Goal: Transaction & Acquisition: Purchase product/service

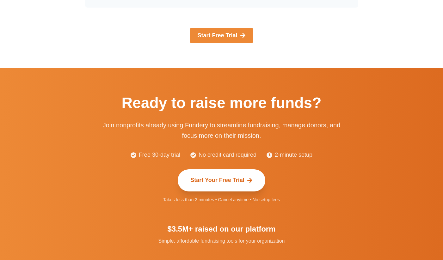
scroll to position [1094, 0]
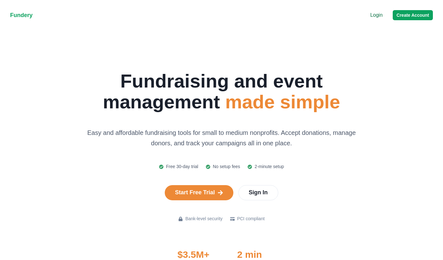
click at [405, 7] on nav "Fundery Menu Login Create Account" at bounding box center [221, 15] width 443 height 30
click at [402, 15] on button "Create Account" at bounding box center [413, 15] width 40 height 10
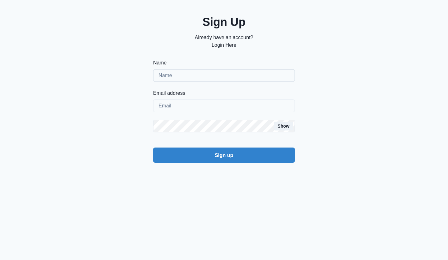
click at [220, 78] on input "Name" at bounding box center [224, 75] width 142 height 13
type input "[PERSON_NAME]"
type input "[EMAIL_ADDRESS][DOMAIN_NAME]"
click at [153, 148] on button "Sign up" at bounding box center [224, 155] width 142 height 15
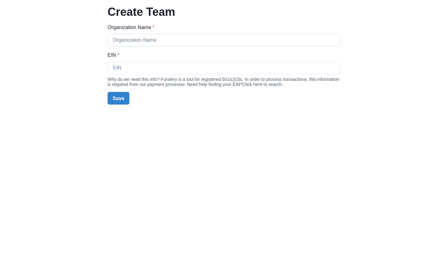
click at [196, 41] on input "Organization Name *" at bounding box center [224, 40] width 233 height 13
type input "The Reaumond Foundation"
type input "10-12381228"
click at [122, 98] on button "Save" at bounding box center [119, 98] width 22 height 13
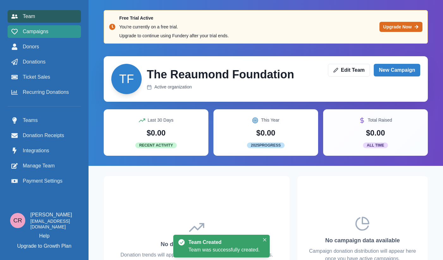
click at [48, 31] on span "Campaigns" at bounding box center [36, 32] width 26 height 8
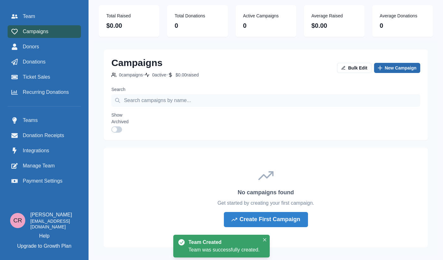
click at [378, 66] on link "New Campaign" at bounding box center [397, 68] width 46 height 10
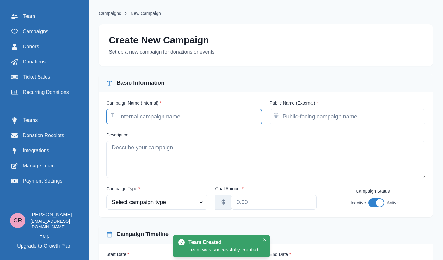
click at [192, 114] on input "Campaign Name (Internal) *" at bounding box center [184, 116] width 156 height 15
type input "F"
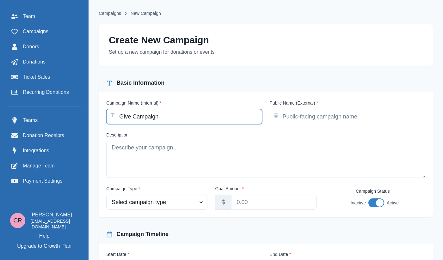
type input "Give Campaign"
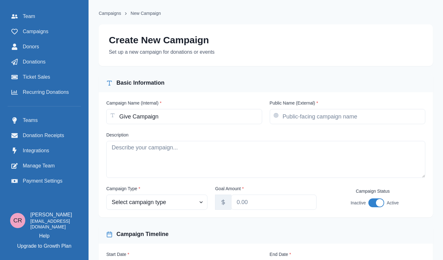
click at [307, 104] on label "Public Name (External) *" at bounding box center [346, 103] width 152 height 7
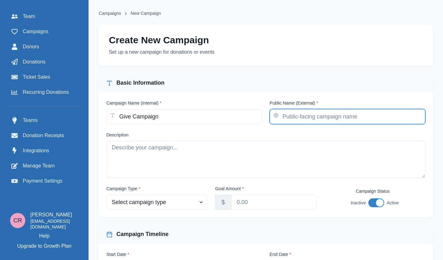
click at [307, 109] on input "Public Name (External) *" at bounding box center [348, 116] width 156 height 15
click at [308, 118] on input "Public Name (External) *" at bounding box center [348, 116] width 156 height 15
paste input "Give Campaign"
type input "Give Campaign"
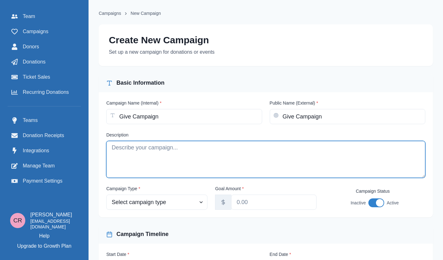
click at [247, 158] on textarea "Description" at bounding box center [265, 159] width 319 height 37
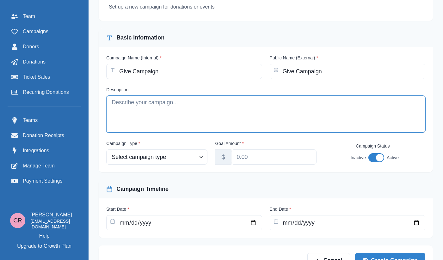
paste textarea "Give Campaign"
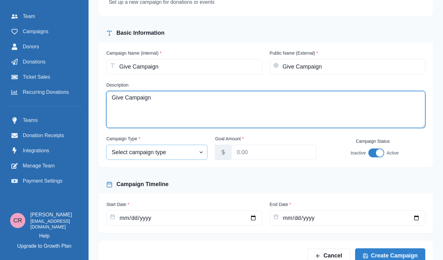
type textarea "Give Campaign"
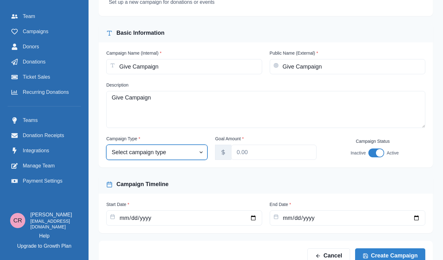
select select "fundraiser"
click at [107, 146] on select "Select campaign type Event Fundraiser Other" at bounding box center [156, 152] width 101 height 15
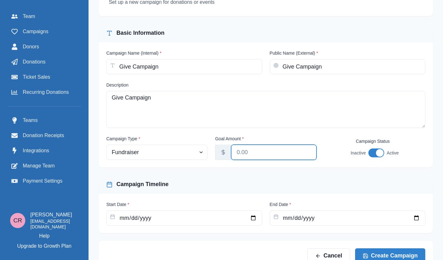
click at [241, 158] on input "Goal Amount *" at bounding box center [273, 152] width 85 height 15
type input "10000.00"
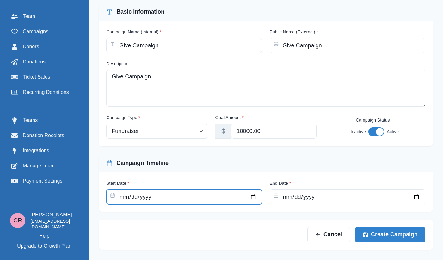
click at [251, 196] on input "Start Date *" at bounding box center [184, 196] width 156 height 15
type input "2025-09-01"
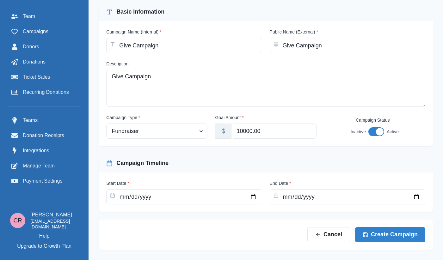
click at [415, 186] on div "End Date *" at bounding box center [348, 192] width 156 height 24
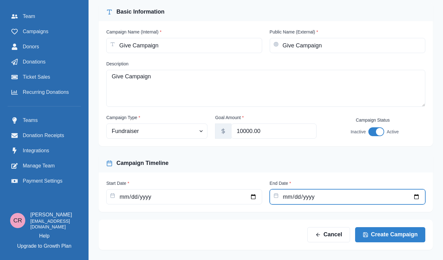
click at [414, 195] on input "End Date *" at bounding box center [348, 196] width 156 height 15
type input "2025-10-11"
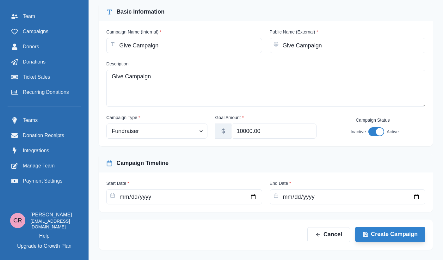
click at [379, 236] on button "Create Campaign" at bounding box center [390, 234] width 70 height 15
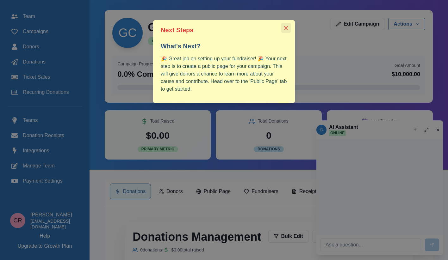
click at [285, 28] on icon "Close" at bounding box center [286, 28] width 4 height 4
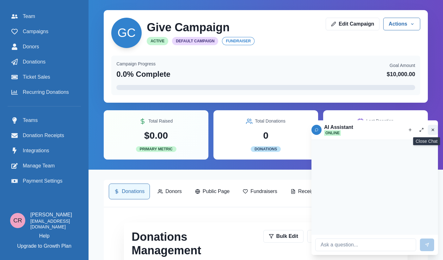
click at [428, 127] on button "Close chat" at bounding box center [433, 130] width 10 height 10
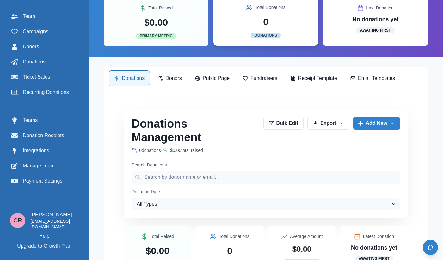
scroll to position [123, 0]
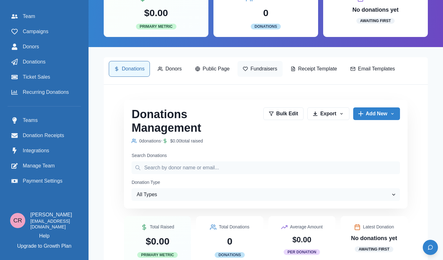
scroll to position [58, 0]
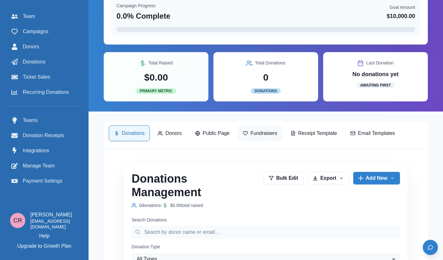
click at [256, 70] on div "GC Give Campaign Active Default Campaign fundraiser Edit Campaign Actions Edit …" at bounding box center [266, 204] width 355 height 524
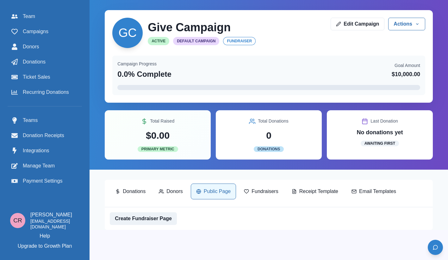
click at [218, 136] on div "GC Give Campaign Active Default Campaign fundraiser Edit Campaign Actions Edit …" at bounding box center [269, 115] width 358 height 230
click at [157, 225] on link "Create Fundraiser Page" at bounding box center [143, 219] width 67 height 13
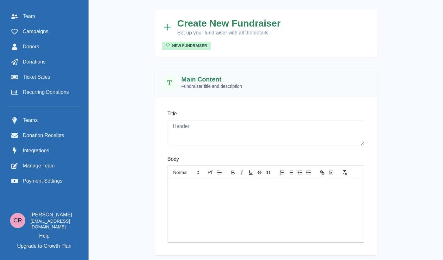
click at [191, 77] on h2 "Main Content" at bounding box center [202, 80] width 40 height 8
drag, startPoint x: 191, startPoint y: 77, endPoint x: 214, endPoint y: 77, distance: 22.8
click at [214, 77] on h2 "Main Content" at bounding box center [202, 80] width 40 height 8
copy h2 "Main Content"
click at [214, 137] on textarea "Title" at bounding box center [266, 132] width 197 height 25
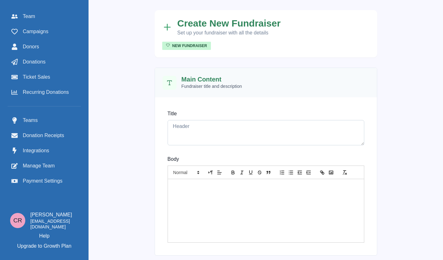
paste textarea "Main Content"
type textarea "Main Content"
click at [201, 215] on div at bounding box center [266, 210] width 196 height 63
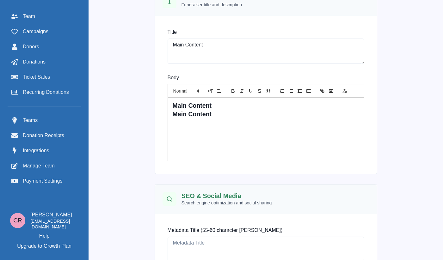
drag, startPoint x: 205, startPoint y: 92, endPoint x: 214, endPoint y: 73, distance: 21.5
click at [214, 73] on div "Body Main Content Main Content" at bounding box center [266, 117] width 207 height 97
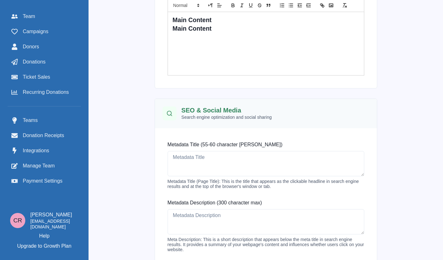
scroll to position [170, 0]
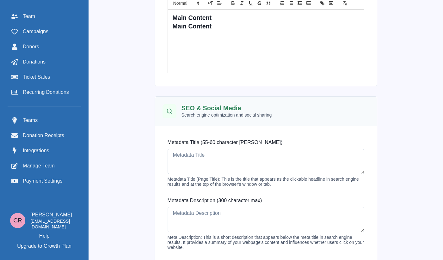
click at [198, 152] on textarea "Metadata Title (55-60 character max)" at bounding box center [266, 161] width 197 height 25
paste textarea "Main Content"
type textarea "Main Content"
click at [194, 209] on textarea "Metadata Description (300 character max)" at bounding box center [266, 219] width 197 height 25
paste textarea "Main Content"
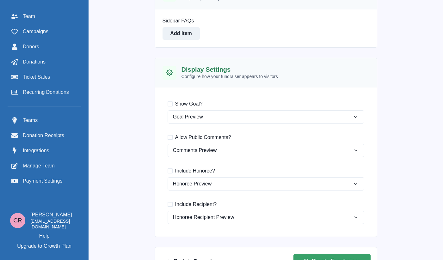
scroll to position [484, 0]
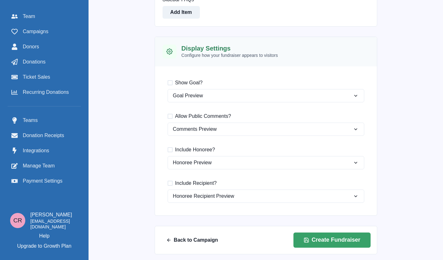
type textarea "Main Content"
click at [174, 84] on label "Show Goal?" at bounding box center [185, 83] width 35 height 8
click at [168, 83] on input "Show Goal?" at bounding box center [167, 83] width 0 height 0
checkbox input "true"
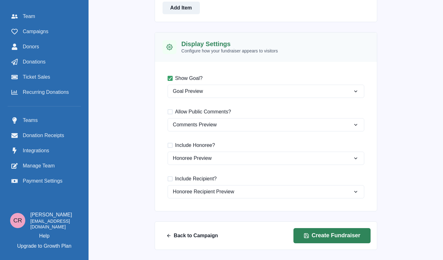
click at [321, 238] on button "Create Fundraiser" at bounding box center [331, 235] width 77 height 15
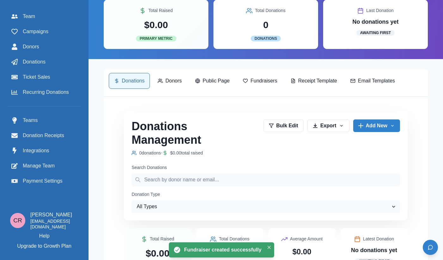
scroll to position [109, 0]
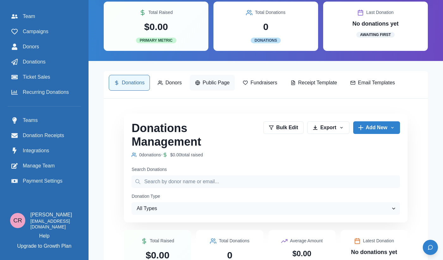
click at [228, 82] on p "Public Page" at bounding box center [216, 83] width 27 height 8
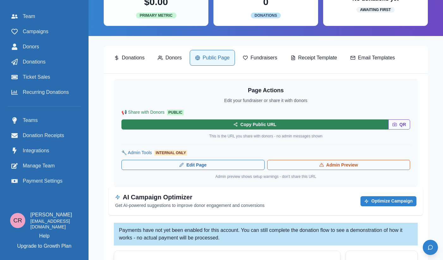
scroll to position [113, 0]
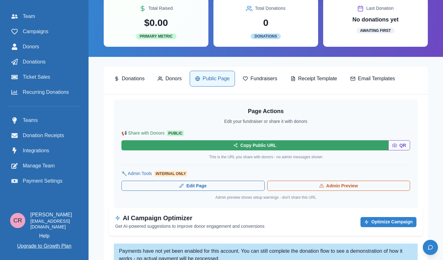
click at [45, 249] on p "Upgrade to Growth Plan" at bounding box center [44, 247] width 54 height 8
click at [58, 180] on span "Payment Settings" at bounding box center [43, 181] width 40 height 8
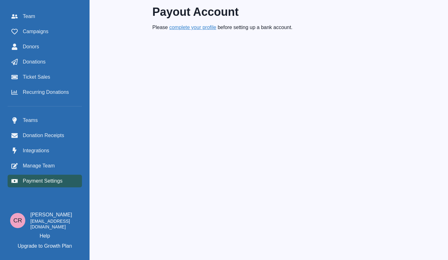
click at [191, 22] on link "complete your profile" at bounding box center [192, 27] width 47 height 15
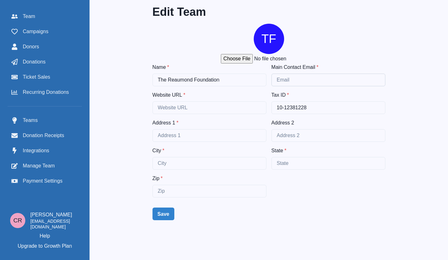
click at [292, 80] on input "Main Contact Email *" at bounding box center [328, 80] width 114 height 13
type input "creaumond@gmail.com"
type input "https://www.google.com"
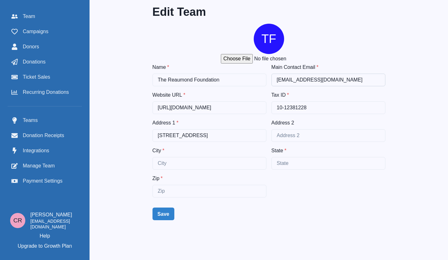
type input "1417 W Chicago Ave"
type input "Chicago"
type input "IL"
type input "60652"
click at [179, 193] on input "60652" at bounding box center [209, 191] width 114 height 13
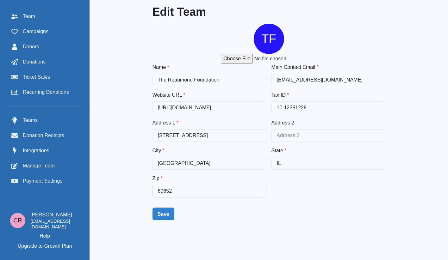
click at [179, 193] on input "60652" at bounding box center [209, 191] width 114 height 13
type input "60642"
click at [158, 215] on button "Save" at bounding box center [163, 214] width 22 height 13
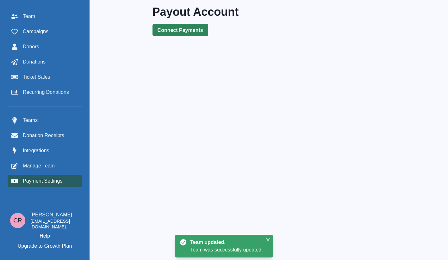
click at [183, 32] on button "Connect Payments" at bounding box center [180, 30] width 56 height 13
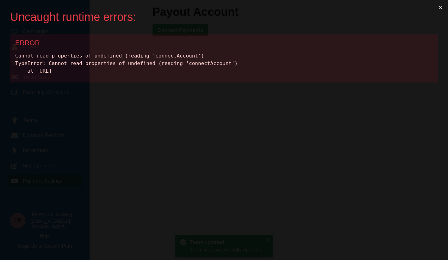
drag, startPoint x: 439, startPoint y: 11, endPoint x: 417, endPoint y: 53, distance: 47.5
click at [417, 51] on div "Uncaught runtime errors: × ERROR Cannot read properties of undefined (reading '…" at bounding box center [224, 130] width 448 height 260
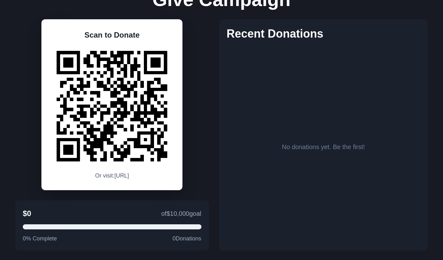
scroll to position [20, 0]
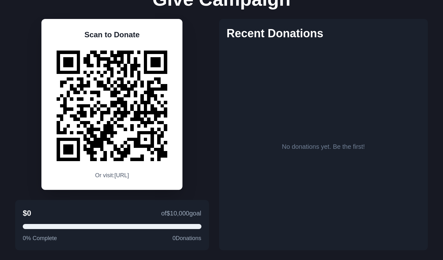
click at [368, 34] on h2 "Recent Donations" at bounding box center [324, 34] width 194 height 14
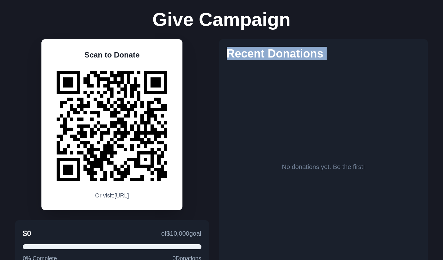
click at [368, 34] on div "Give Campaign Scan to Donate Or visit: http://localhost:3001/give/1 $0 of $10,0…" at bounding box center [221, 140] width 413 height 260
click at [369, 18] on div "Give Campaign Scan to Donate Or visit: http://localhost:3001/give/1 $0 of $10,0…" at bounding box center [221, 140] width 413 height 260
click at [328, 73] on div "No donations yet. Be the first!" at bounding box center [324, 167] width 194 height 193
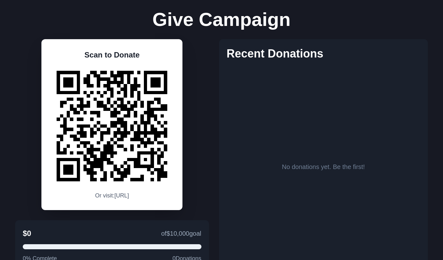
scroll to position [20, 0]
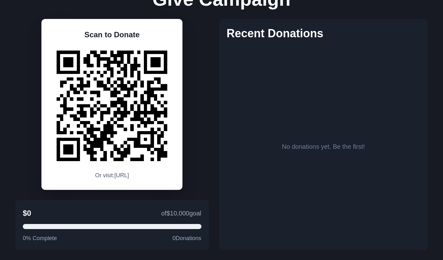
click at [97, 173] on p "Or visit: http://localhost:3001/give/1" at bounding box center [112, 175] width 34 height 9
click at [95, 175] on p "Or visit: http://localhost:3001/give/1" at bounding box center [112, 175] width 34 height 9
drag, startPoint x: 94, startPoint y: 175, endPoint x: 153, endPoint y: 174, distance: 58.5
click at [129, 174] on p "Or visit: http://localhost:3001/give/1" at bounding box center [112, 175] width 34 height 9
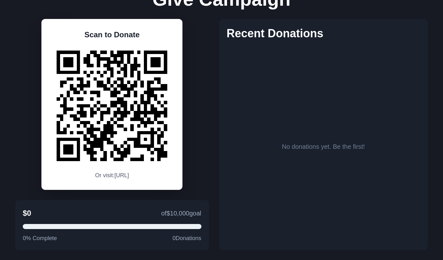
copy p "http://localhost:3001/give/1"
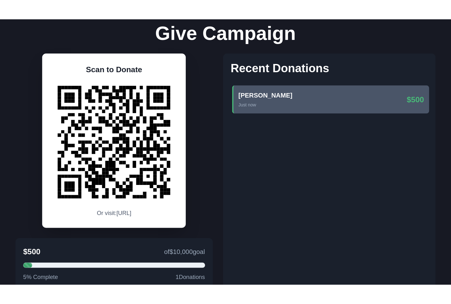
scroll to position [0, 0]
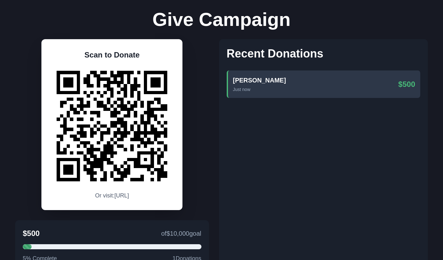
click at [365, 8] on div "Give Campaign Scan to Donate Or visit: http://localhost:3001/give/1 $500 of $10…" at bounding box center [221, 140] width 443 height 281
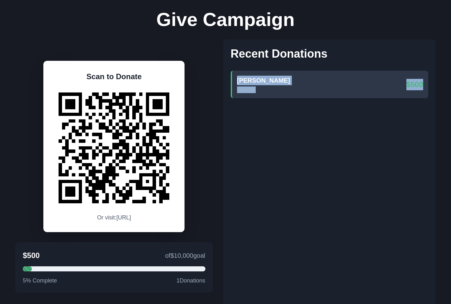
drag, startPoint x: 369, startPoint y: 47, endPoint x: 374, endPoint y: 106, distance: 59.4
click at [374, 106] on div "Recent Donations Connor Reaumond Just now $500" at bounding box center [329, 176] width 213 height 275
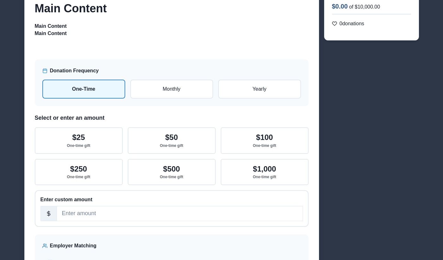
scroll to position [122, 0]
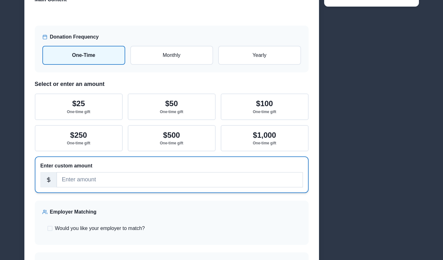
click at [127, 182] on input "number" at bounding box center [180, 179] width 246 height 15
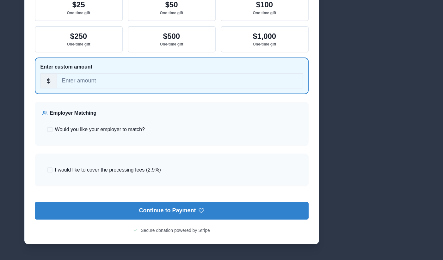
scroll to position [223, 0]
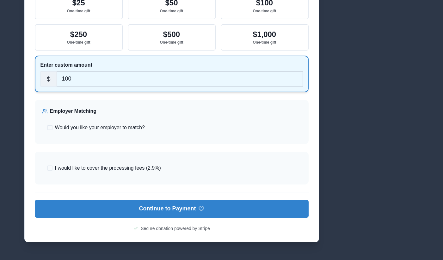
type input "100"
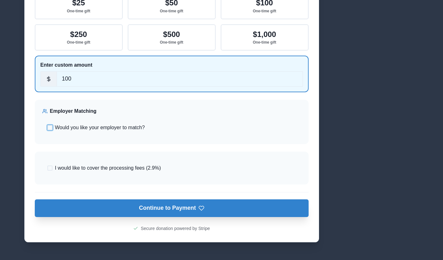
click at [119, 215] on button "Continue to Payment" at bounding box center [172, 209] width 274 height 18
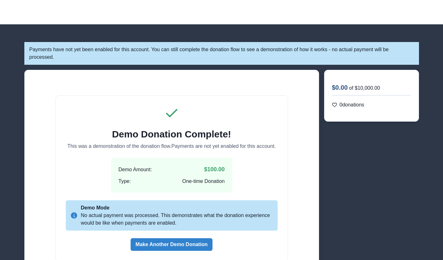
scroll to position [8, 0]
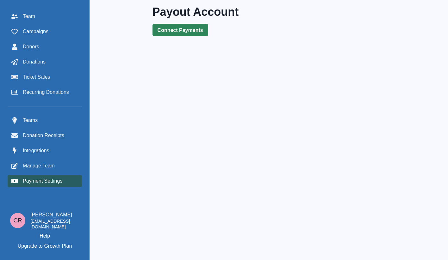
click at [178, 25] on button "Connect Payments" at bounding box center [180, 30] width 56 height 13
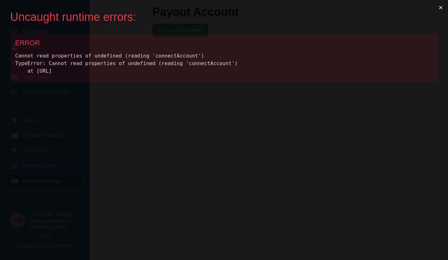
click at [161, 54] on div "Cannot read properties of undefined (reading 'connectAccount') TypeError: Canno…" at bounding box center [223, 63] width 417 height 23
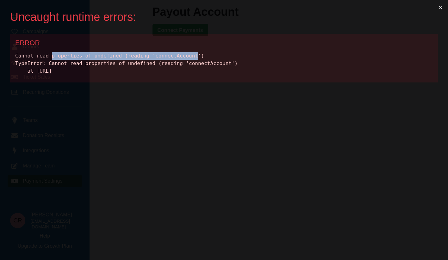
drag, startPoint x: 161, startPoint y: 54, endPoint x: 65, endPoint y: 55, distance: 95.5
click at [65, 55] on div "Cannot read properties of undefined (reading 'connectAccount') TypeError: Canno…" at bounding box center [223, 63] width 417 height 23
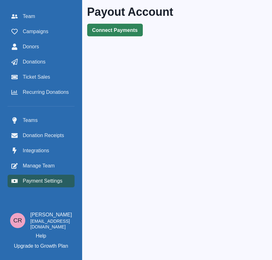
click at [120, 33] on button "Connect Payments" at bounding box center [115, 30] width 56 height 13
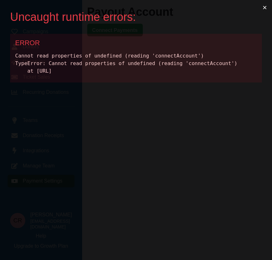
click at [265, 9] on button "×" at bounding box center [265, 7] width 15 height 15
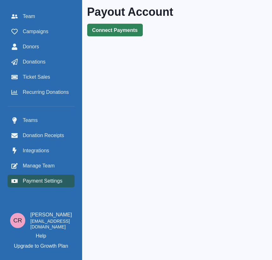
click at [113, 35] on button "Connect Payments" at bounding box center [115, 30] width 56 height 13
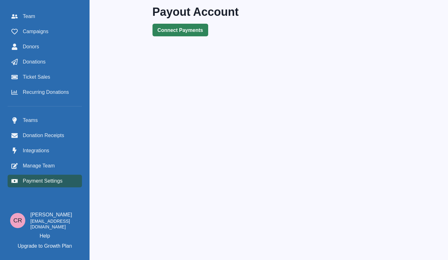
click at [185, 33] on button "Connect Payments" at bounding box center [180, 30] width 56 height 13
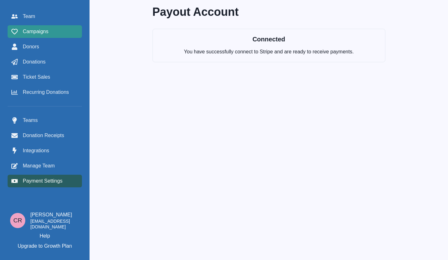
click at [47, 29] on span "Campaigns" at bounding box center [36, 32] width 26 height 8
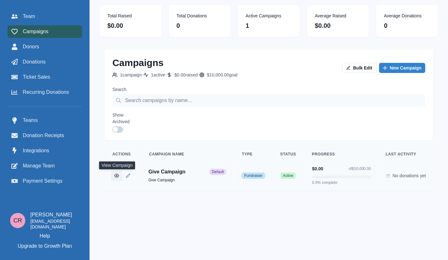
click at [112, 178] on button "View Campaign" at bounding box center [116, 175] width 11 height 11
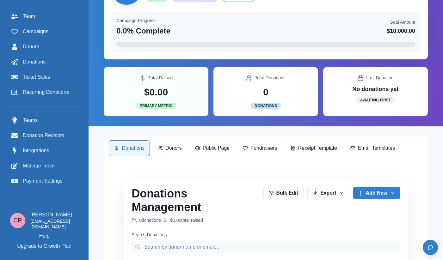
scroll to position [167, 0]
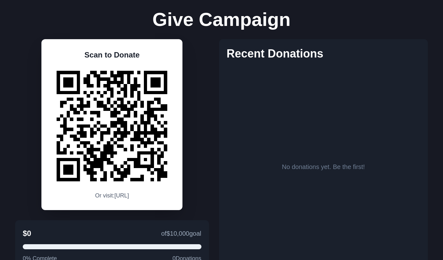
scroll to position [20, 0]
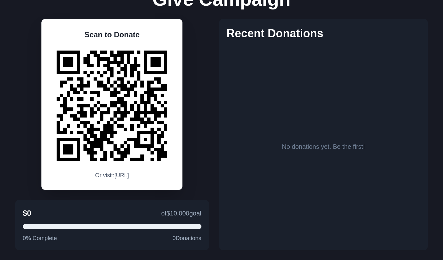
click at [95, 176] on p "Or visit: http://localhost:3001/give/1" at bounding box center [112, 175] width 34 height 9
drag, startPoint x: 95, startPoint y: 176, endPoint x: 155, endPoint y: 176, distance: 59.8
click at [129, 176] on p "Or visit: http://localhost:3001/give/1" at bounding box center [112, 175] width 34 height 9
copy p "http://localhost:3001/give/1"
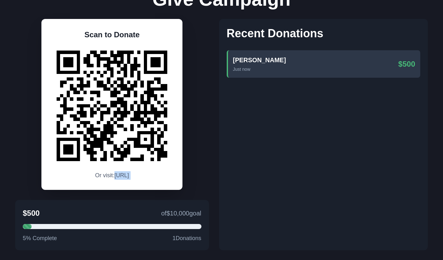
scroll to position [0, 0]
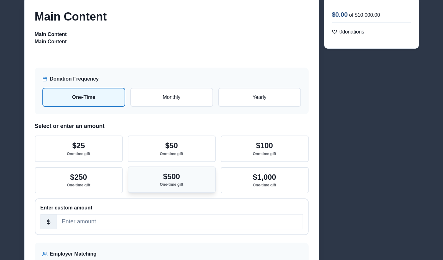
click at [177, 176] on p "$500" at bounding box center [171, 176] width 17 height 9
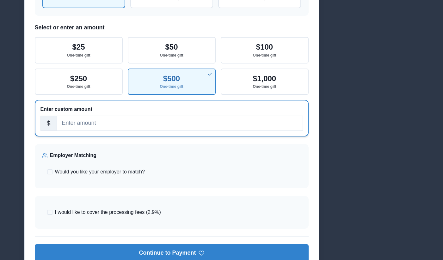
scroll to position [149, 0]
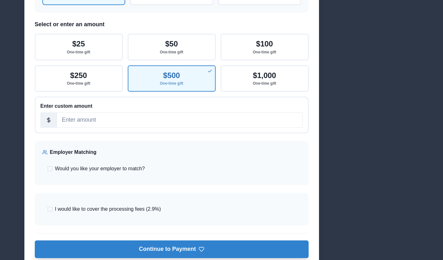
drag, startPoint x: 238, startPoint y: 220, endPoint x: 232, endPoint y: 245, distance: 25.4
click at [232, 245] on div "Donation Frequency One-Time Monthly Yearly Select or enter an amount $25 One-ti…" at bounding box center [172, 119] width 294 height 327
click at [232, 245] on button "Continue to Payment" at bounding box center [172, 250] width 274 height 18
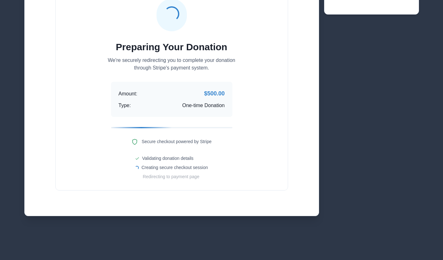
scroll to position [0, 0]
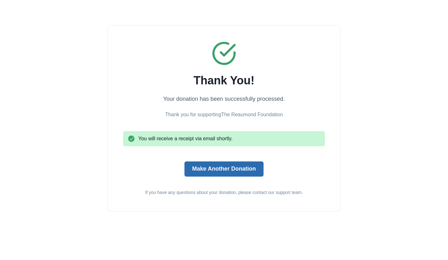
click at [219, 166] on button "Make Another Donation" at bounding box center [223, 169] width 79 height 15
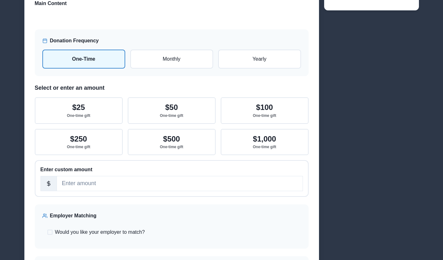
scroll to position [88, 0]
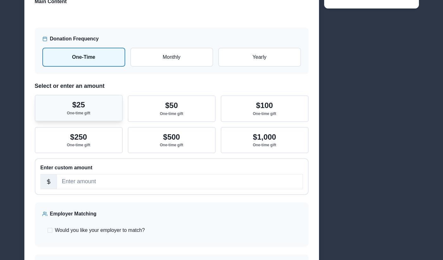
click at [109, 108] on button "$25 One-time gift" at bounding box center [79, 108] width 88 height 26
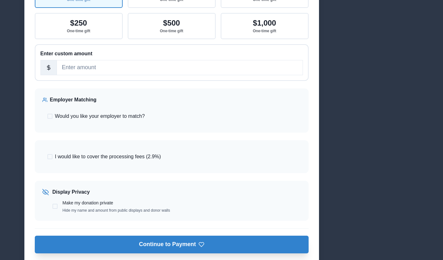
click at [244, 247] on button "Continue to Payment" at bounding box center [172, 245] width 274 height 18
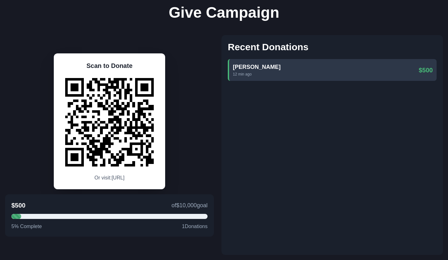
click at [192, 136] on div "Scan to Donate Or visit: [URL] $500 of $10,000 goal 5 % Complete 1 Donations" at bounding box center [109, 145] width 209 height 220
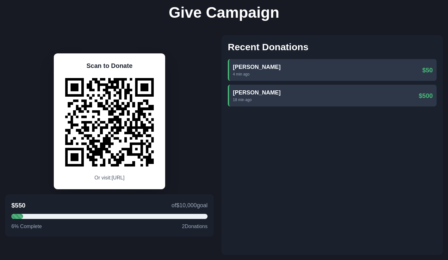
click at [327, 124] on div "Recent Donations [PERSON_NAME] 4 min ago $50 [PERSON_NAME] 18 min ago $500" at bounding box center [331, 145] width 221 height 220
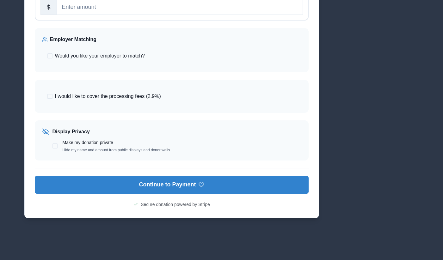
scroll to position [266, 0]
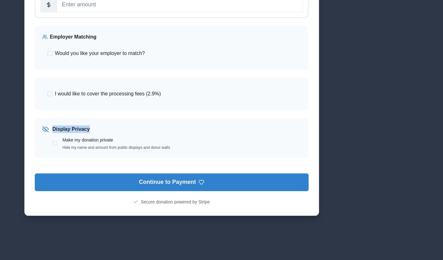
drag, startPoint x: 178, startPoint y: 148, endPoint x: 86, endPoint y: 144, distance: 91.5
click at [86, 144] on div "Make my donation private Hide my name and amount from public displays and donor…" at bounding box center [171, 144] width 259 height 14
click at [102, 143] on p "Make my donation private" at bounding box center [88, 140] width 51 height 7
click at [52, 144] on input "Make my donation private Hide my name and amount from public displays and donor…" at bounding box center [52, 144] width 0 height 0
checkbox input "true"
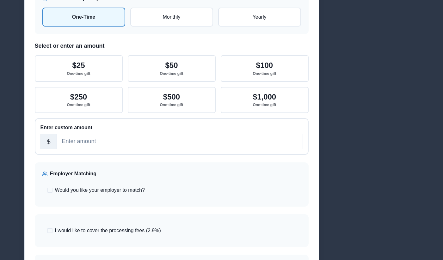
scroll to position [120, 0]
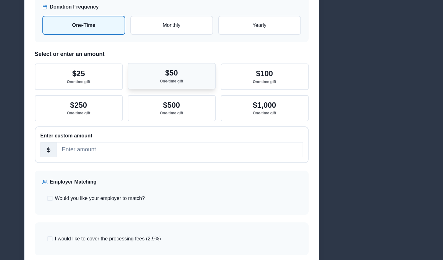
click at [177, 88] on button "$50 One-time gift" at bounding box center [172, 76] width 88 height 26
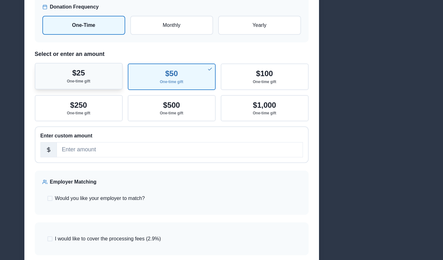
click at [94, 73] on button "$25 One-time gift" at bounding box center [79, 76] width 88 height 26
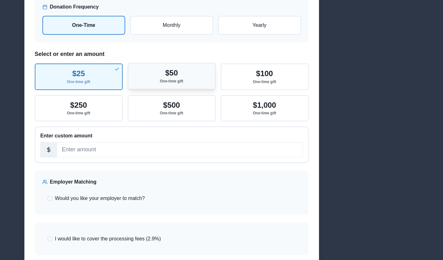
click at [181, 83] on p "One-time gift" at bounding box center [171, 81] width 23 height 4
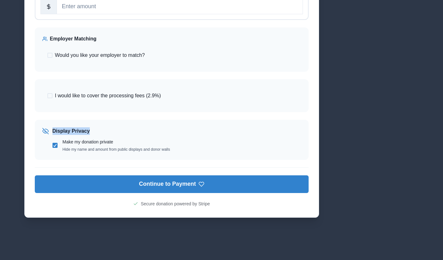
scroll to position [267, 0]
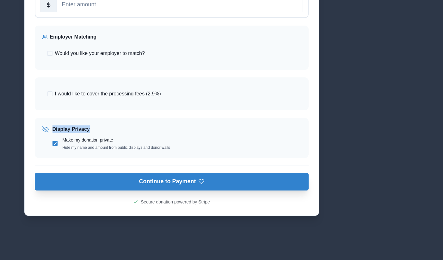
click at [197, 183] on button "Continue to Payment" at bounding box center [172, 182] width 274 height 18
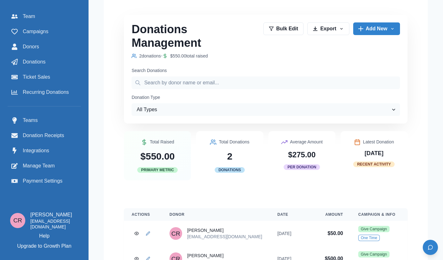
scroll to position [236, 0]
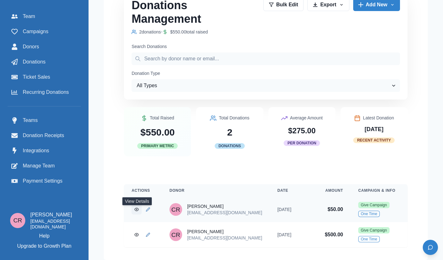
click at [137, 207] on icon "View Donation" at bounding box center [136, 209] width 4 height 4
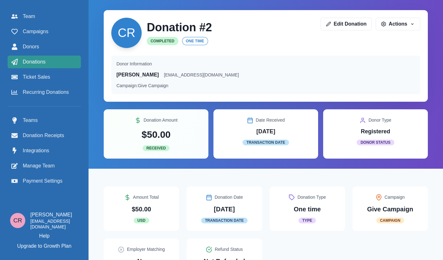
click at [45, 58] on span "Donations" at bounding box center [34, 62] width 23 height 8
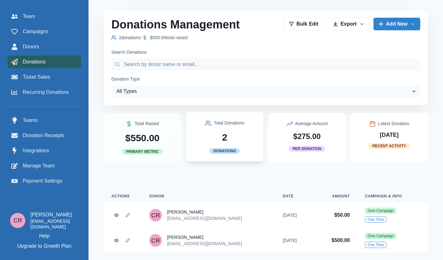
scroll to position [3, 0]
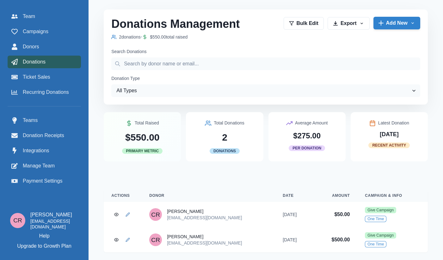
click at [387, 24] on button "Add New" at bounding box center [397, 23] width 47 height 13
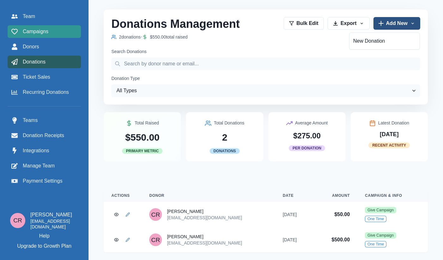
click at [50, 32] on div "Campaigns" at bounding box center [44, 32] width 66 height 8
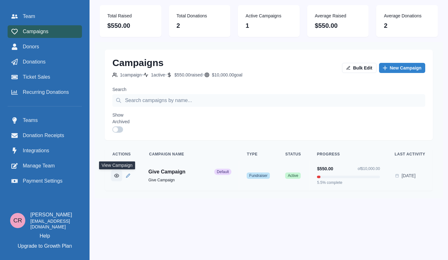
click at [120, 179] on button "View Campaign" at bounding box center [116, 175] width 11 height 11
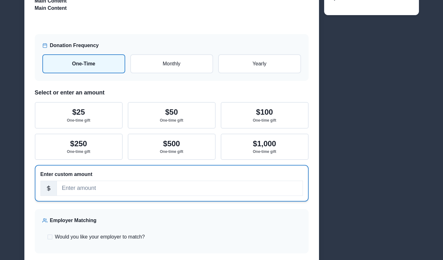
scroll to position [82, 0]
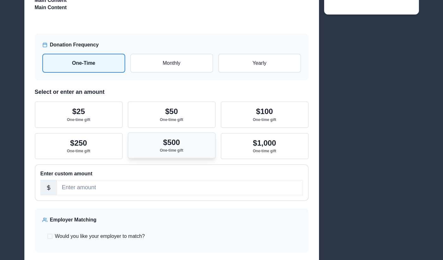
click at [164, 146] on p "$500" at bounding box center [171, 142] width 17 height 9
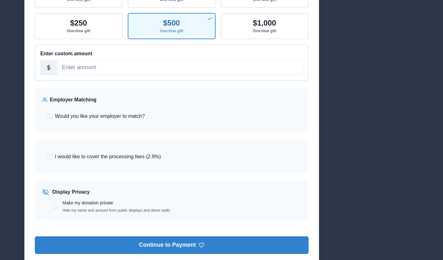
scroll to position [231, 0]
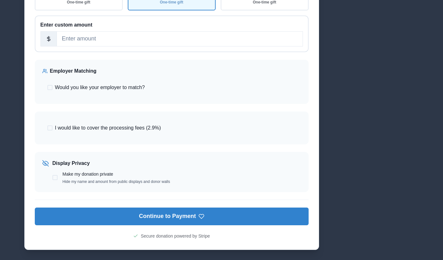
click at [76, 177] on p "Make my donation private" at bounding box center [88, 174] width 51 height 7
click at [52, 178] on input "Make my donation private Hide my name and amount from public displays and donor…" at bounding box center [52, 178] width 0 height 0
checkbox input "true"
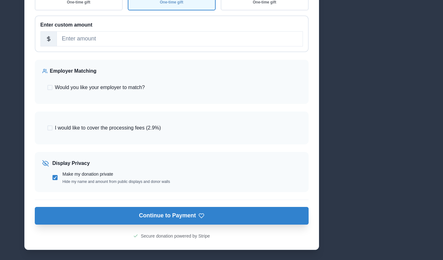
click at [159, 214] on button "Continue to Payment" at bounding box center [172, 216] width 274 height 18
